Goal: Navigation & Orientation: Find specific page/section

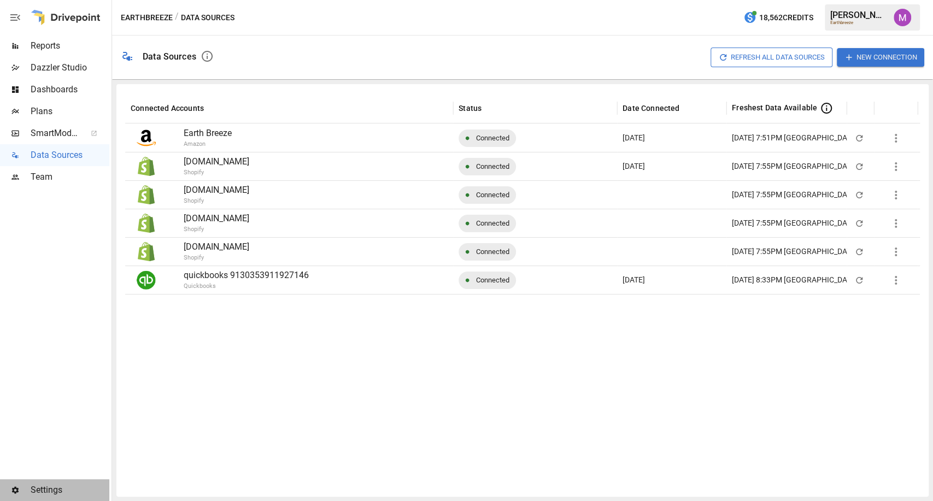
click at [48, 484] on span "Settings" at bounding box center [70, 490] width 79 height 13
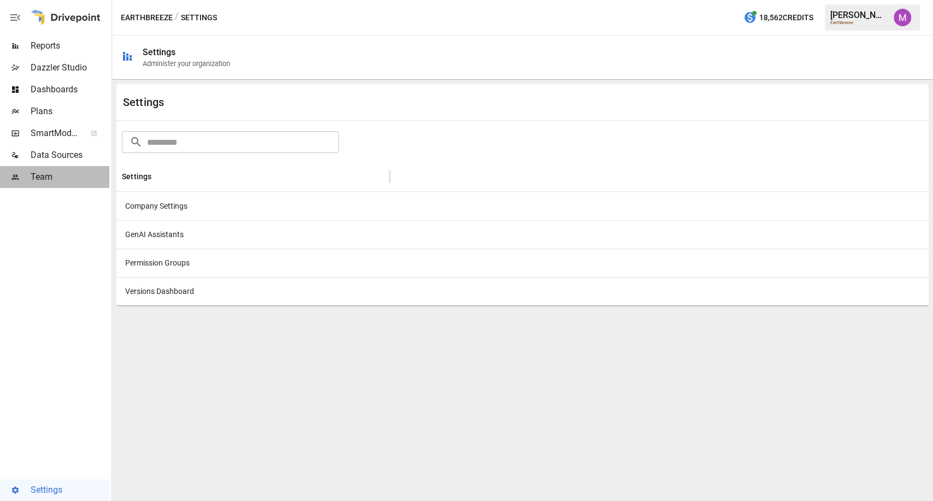
click at [38, 183] on span "Team" at bounding box center [70, 177] width 79 height 13
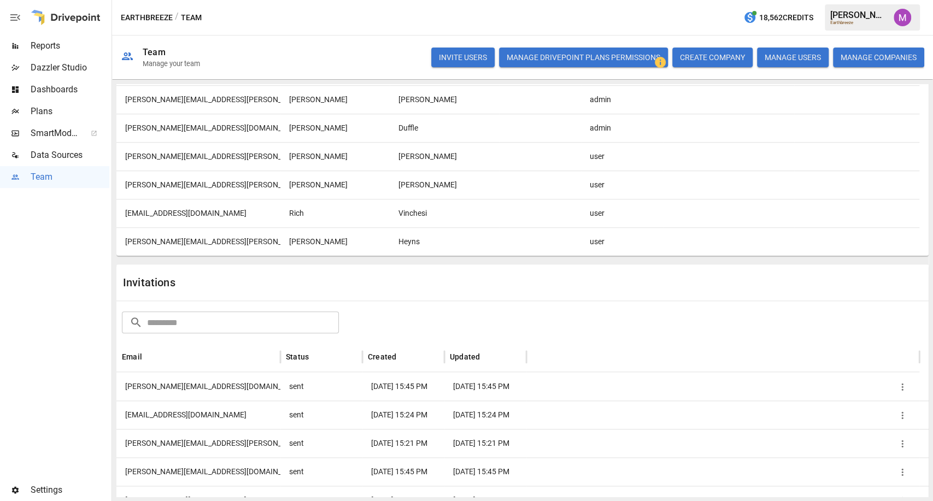
scroll to position [642, 0]
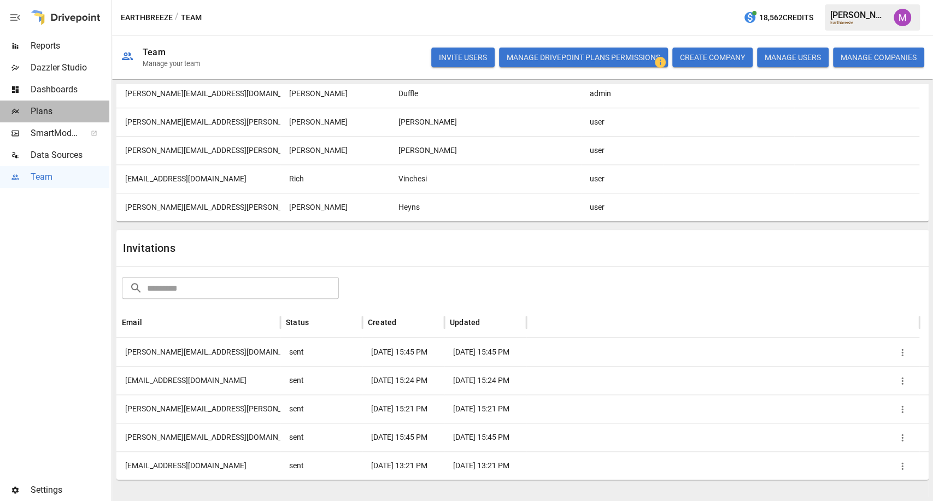
click at [59, 105] on span "Plans" at bounding box center [70, 111] width 79 height 13
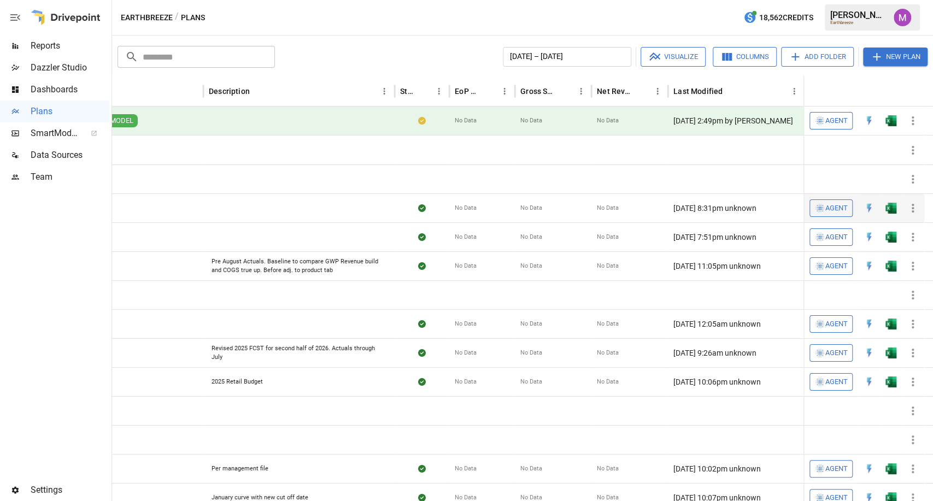
scroll to position [0, 183]
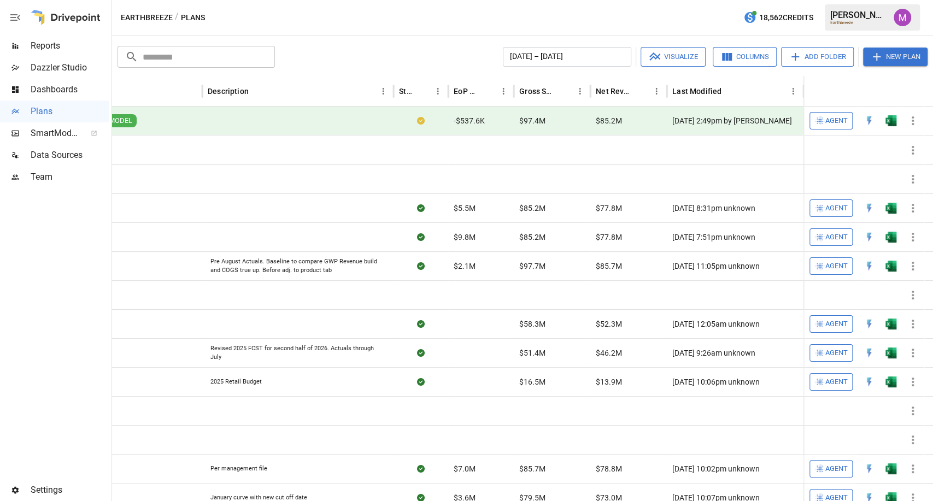
click at [695, 120] on div "[DATE] 2:49pm by [PERSON_NAME]" at bounding box center [735, 121] width 137 height 29
